Goal: Obtain resource: Download file/media

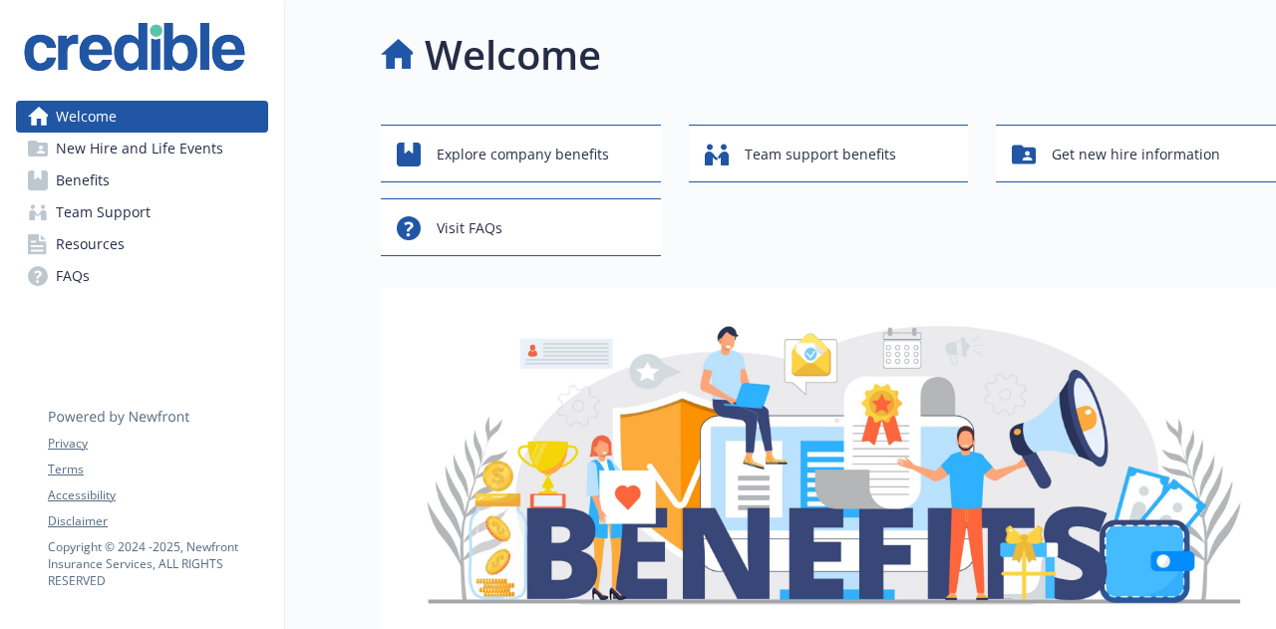
click at [170, 156] on span "New Hire and Life Events" at bounding box center [139, 149] width 167 height 32
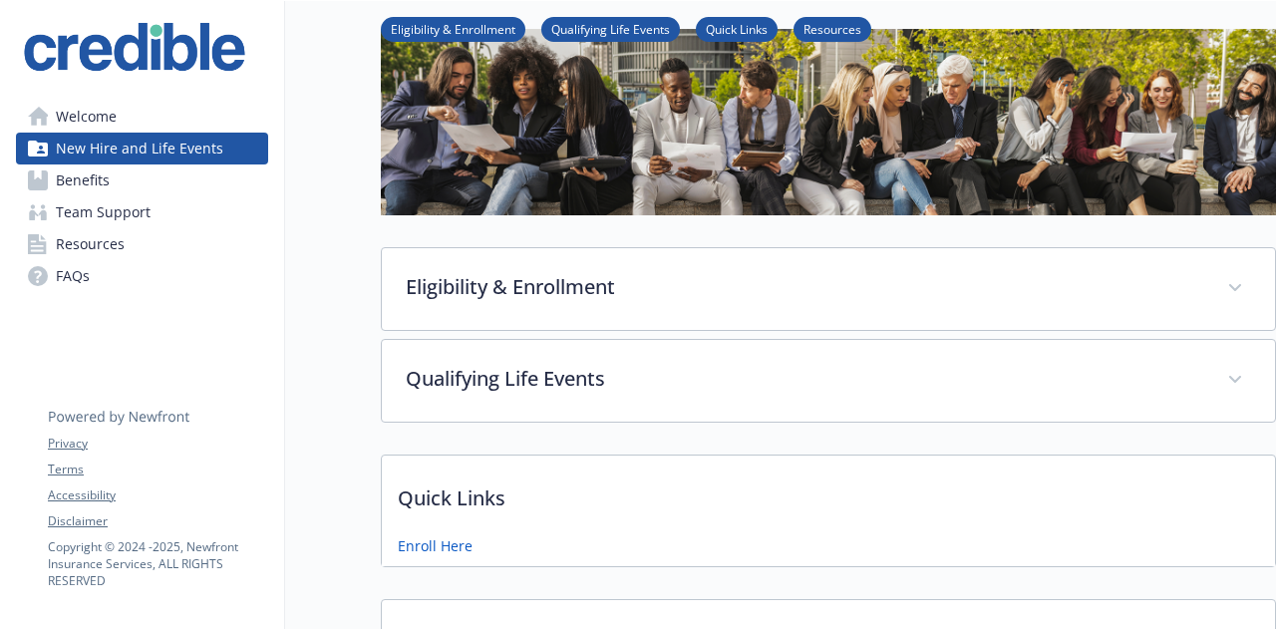
scroll to position [48, 0]
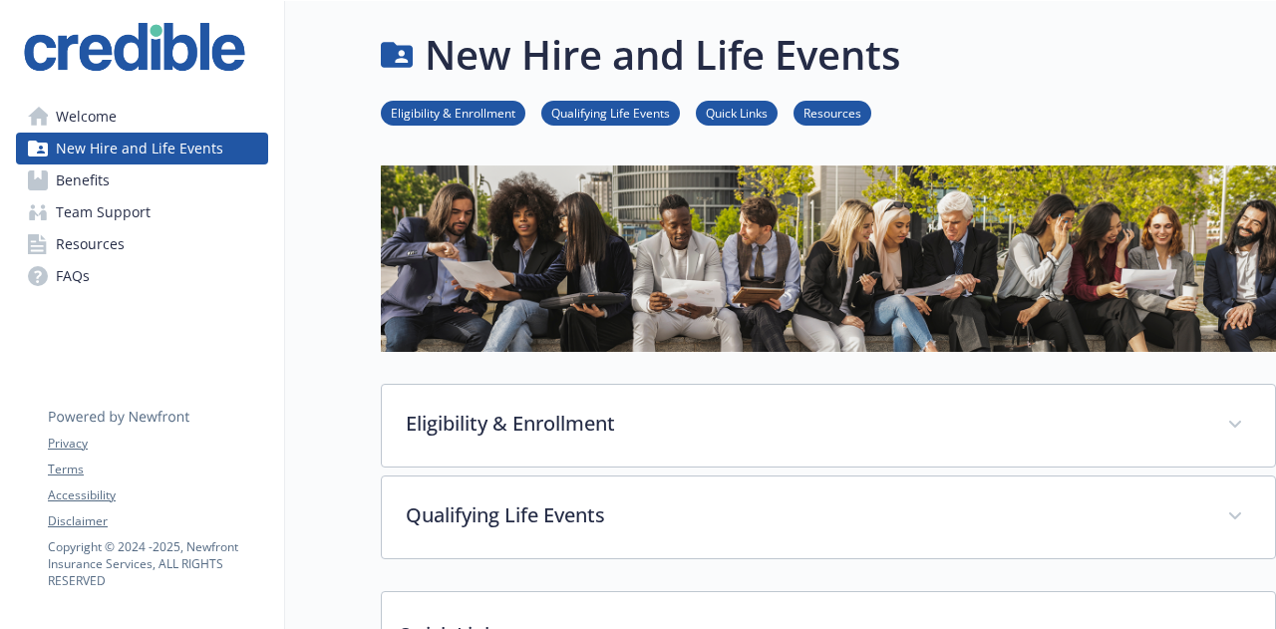
click at [846, 121] on link "Resources" at bounding box center [833, 112] width 78 height 19
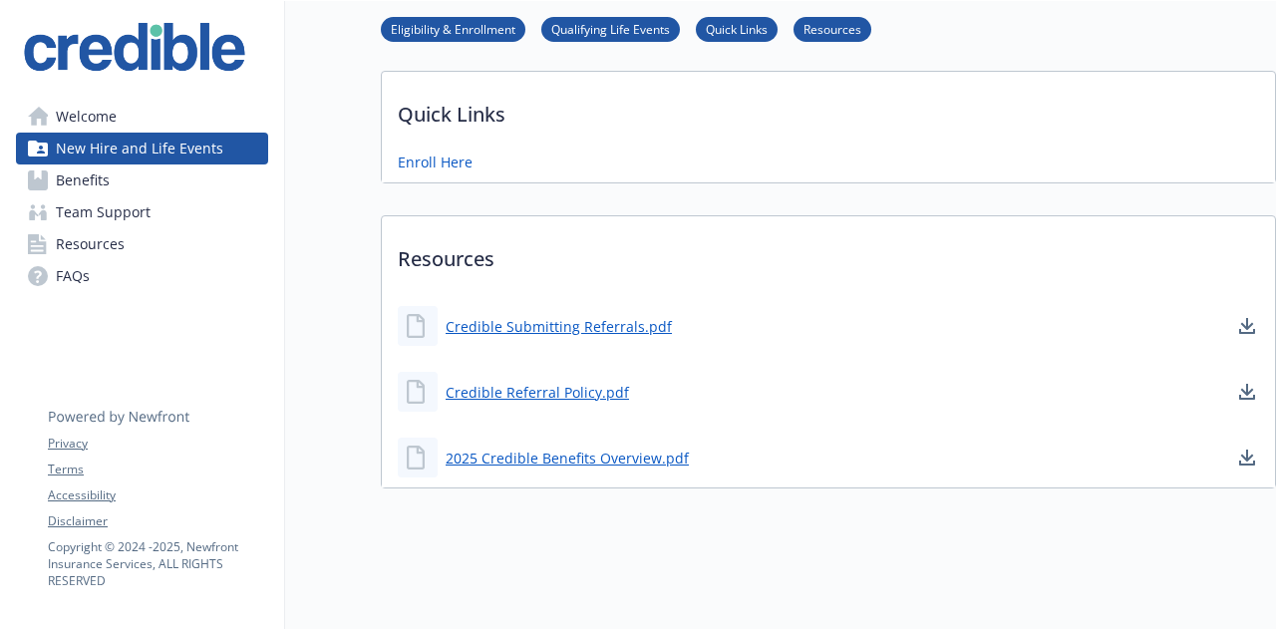
scroll to position [535, 15]
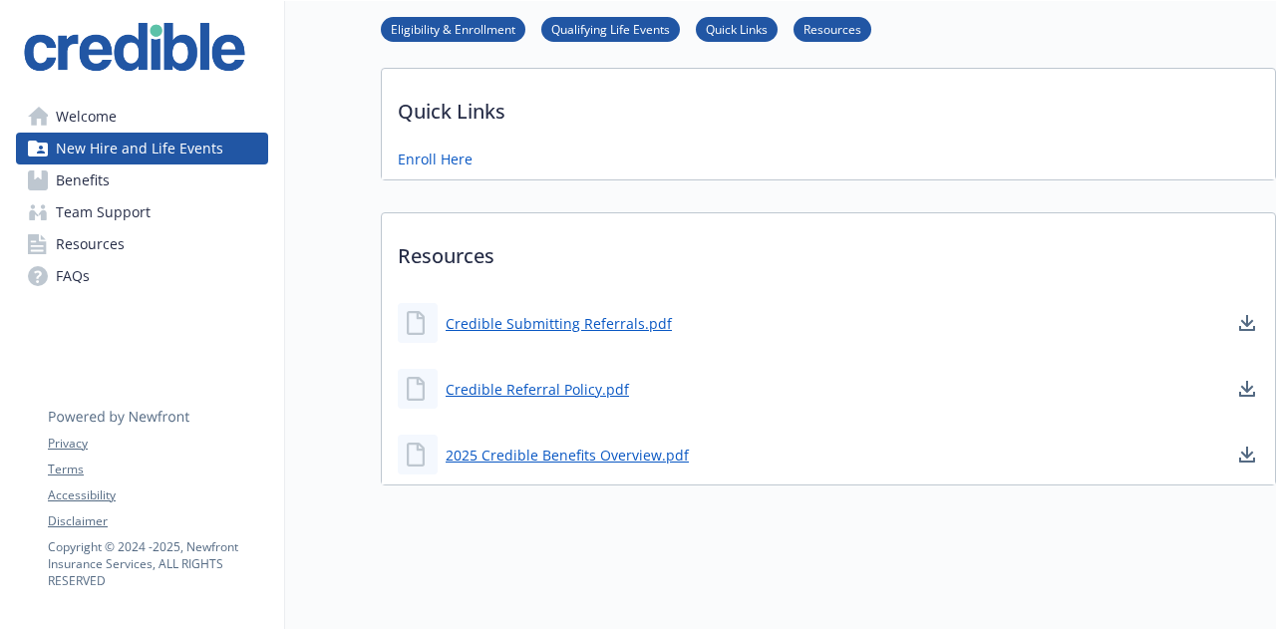
click at [111, 236] on link "Resources" at bounding box center [142, 244] width 252 height 32
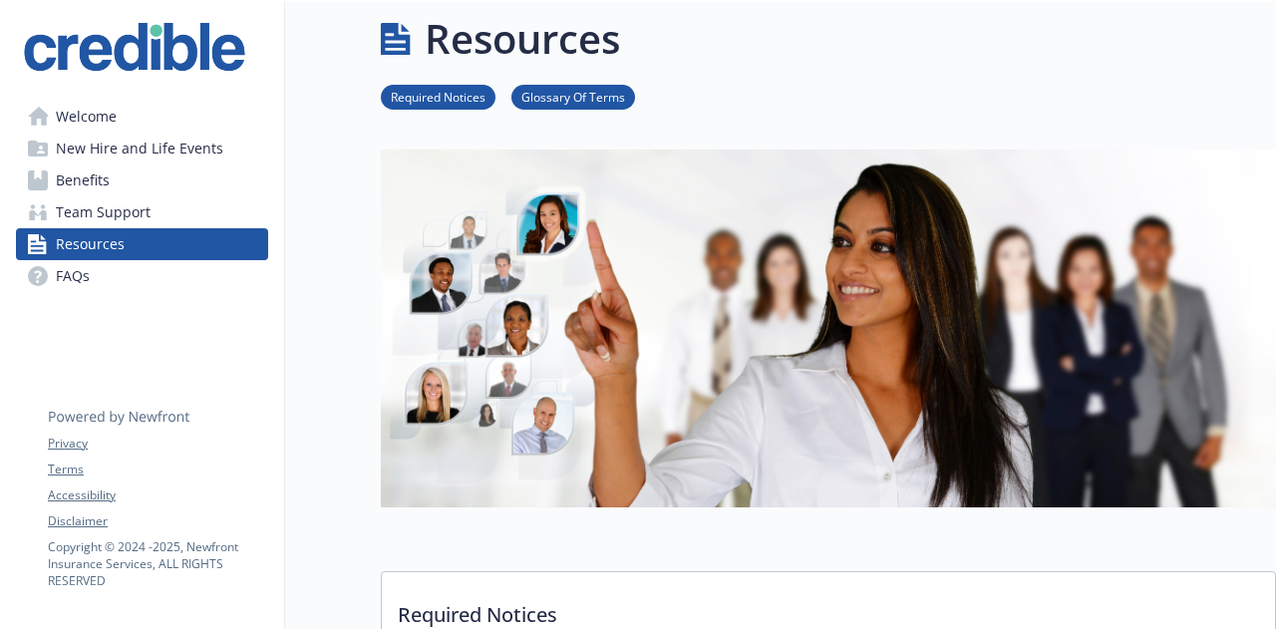
scroll to position [535, 15]
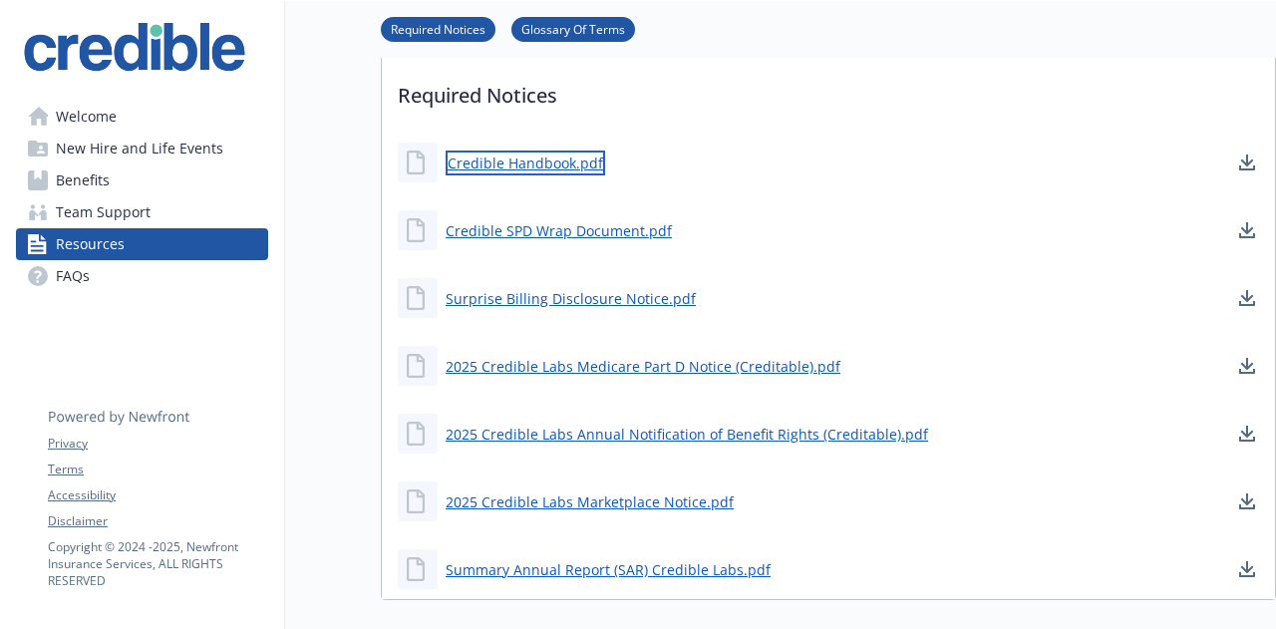
click at [509, 162] on link "Credible Handbook.pdf" at bounding box center [526, 163] width 160 height 25
